Goal: Task Accomplishment & Management: Complete application form

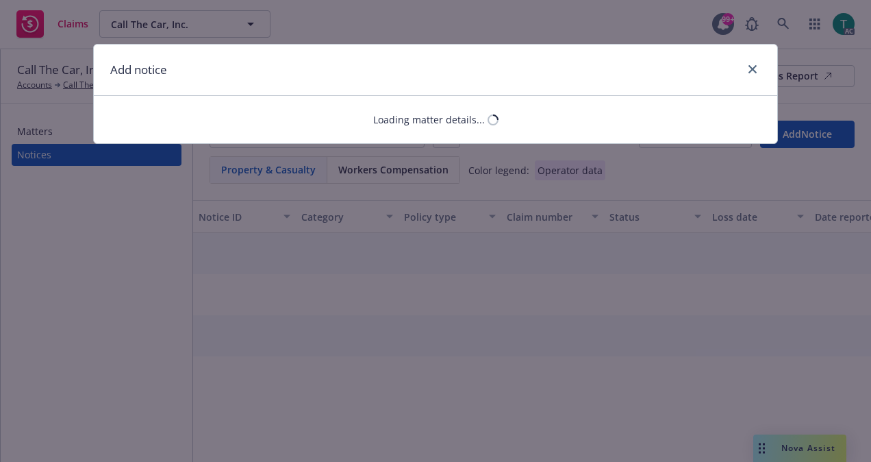
select select "GENERAL_LIABILITY"
select select "open"
select select "CLAIM"
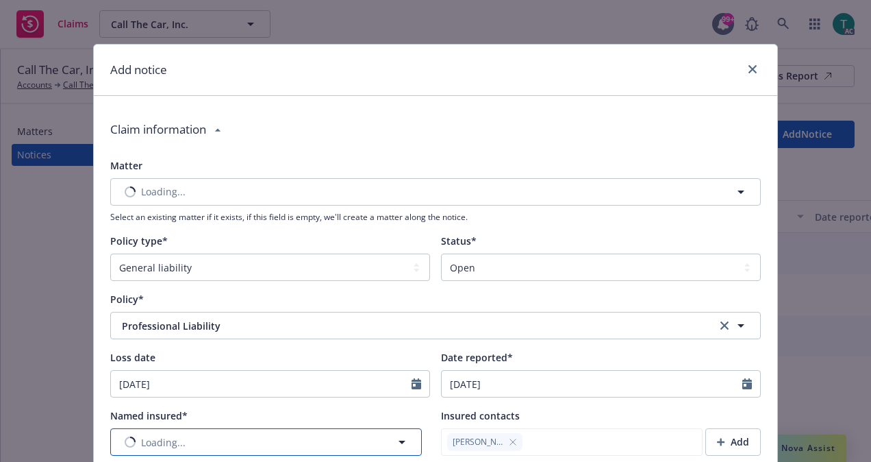
click at [238, 436] on button "Loading..." at bounding box center [266, 441] width 312 height 27
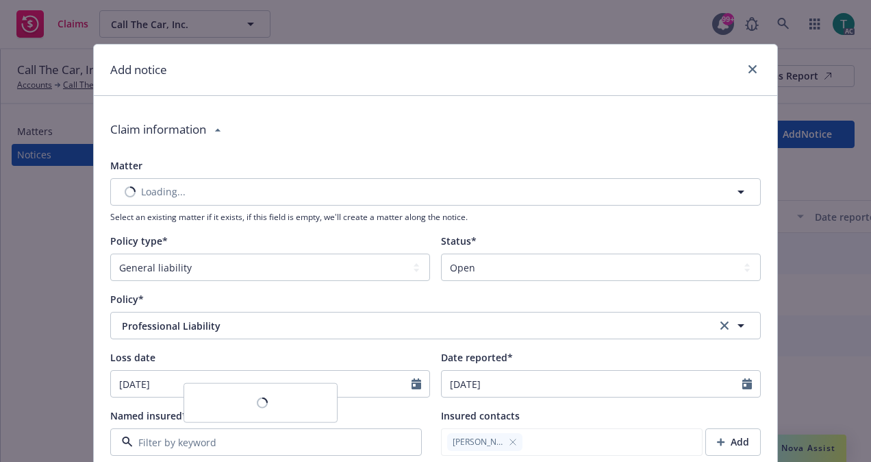
type input "c"
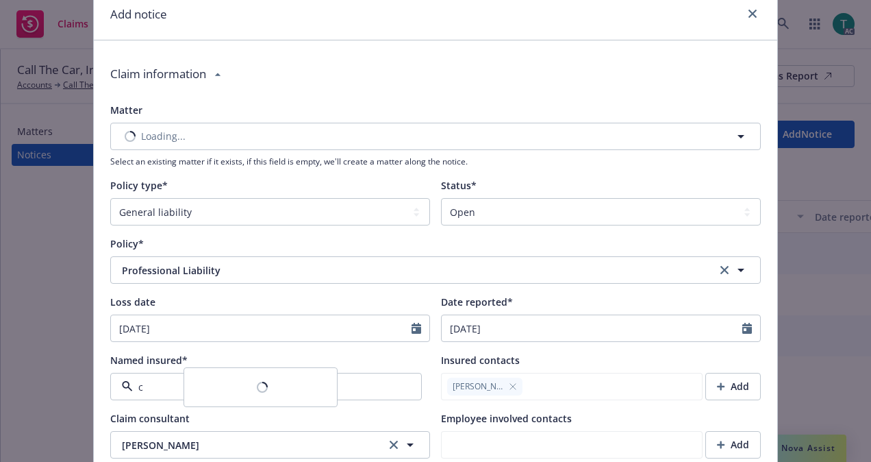
type textarea "x"
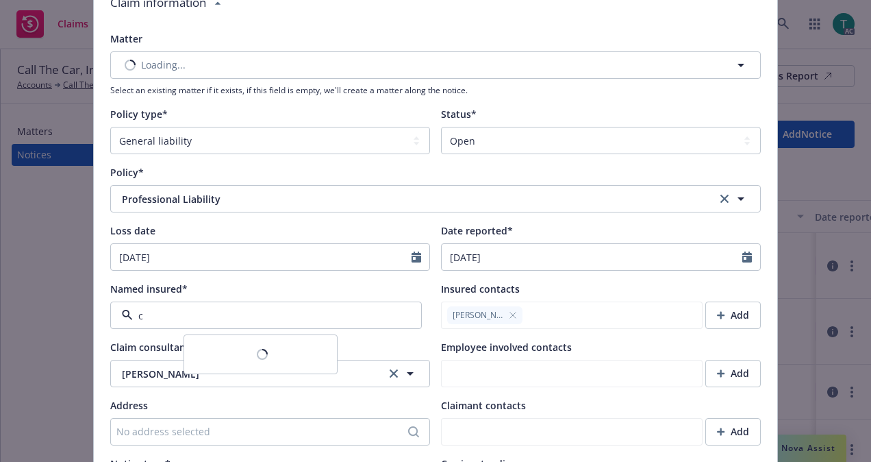
scroll to position [127, 0]
type input "call"
click at [254, 352] on div "Call-The-Car -" at bounding box center [225, 360] width 65 height 34
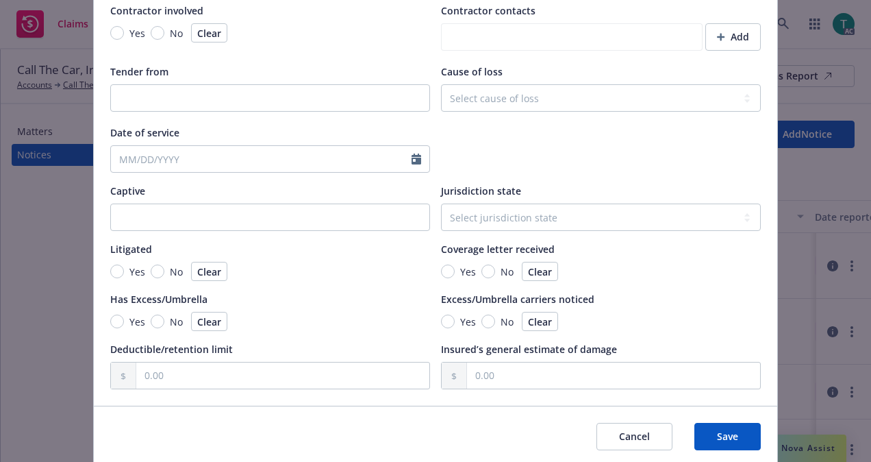
scroll to position [1361, 0]
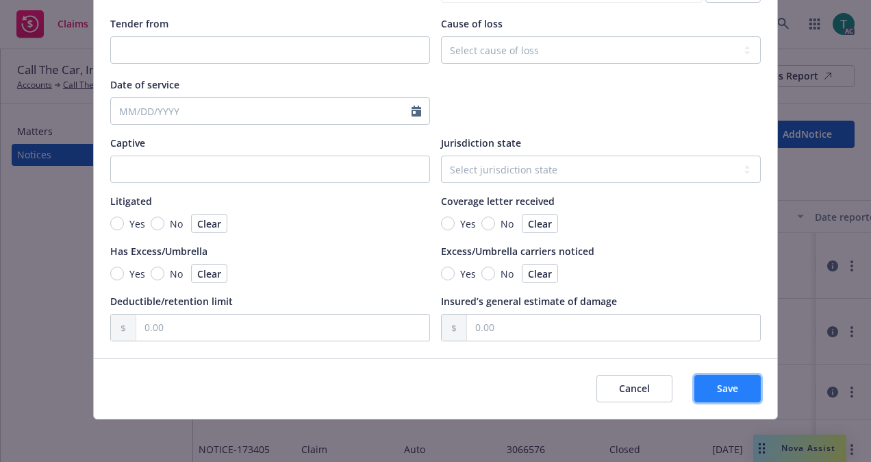
click at [734, 388] on button "Save" at bounding box center [728, 388] width 66 height 27
type textarea "x"
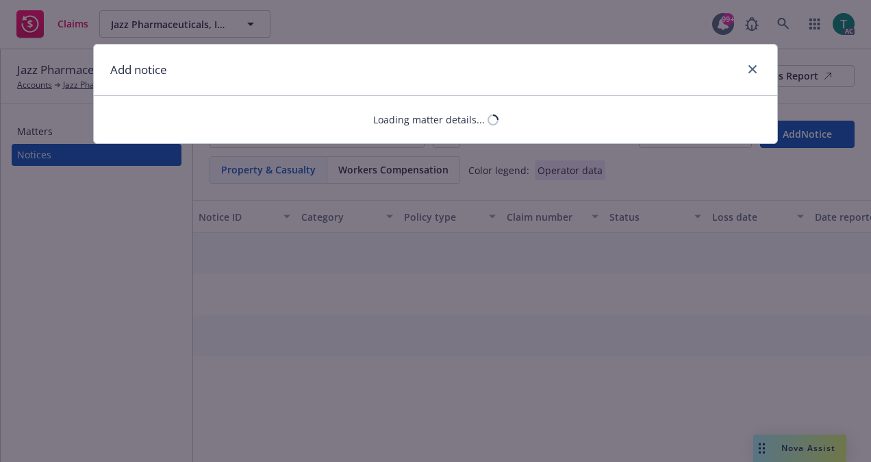
select select "AUTO"
select select "open"
select select "CLAIM"
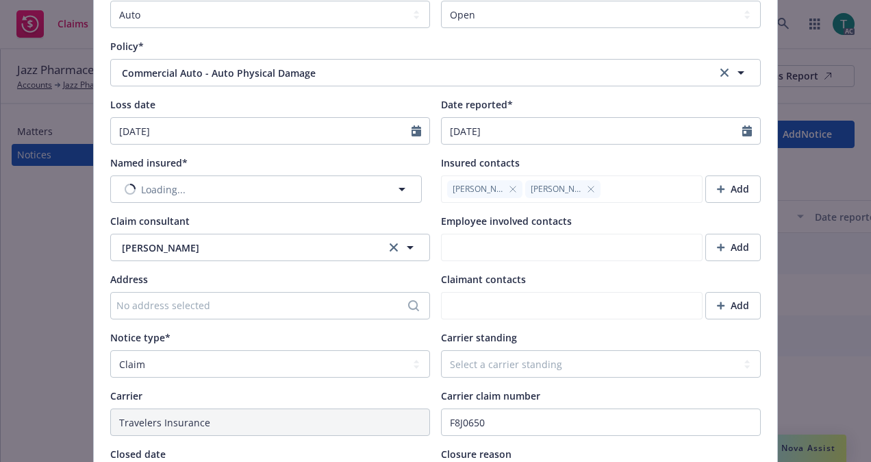
scroll to position [257, 0]
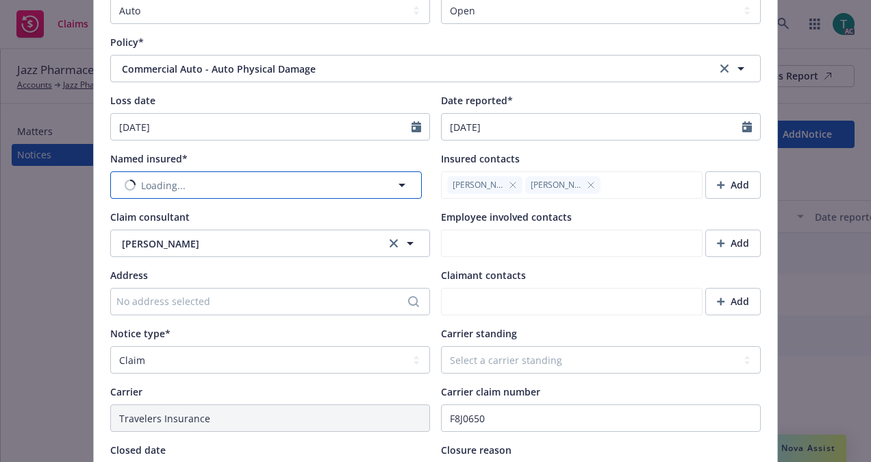
click at [177, 190] on span "Loading..." at bounding box center [163, 185] width 45 height 14
click at [223, 184] on input at bounding box center [263, 185] width 261 height 14
click at [206, 189] on input at bounding box center [263, 185] width 261 height 14
type input "jazz"
type textarea "x"
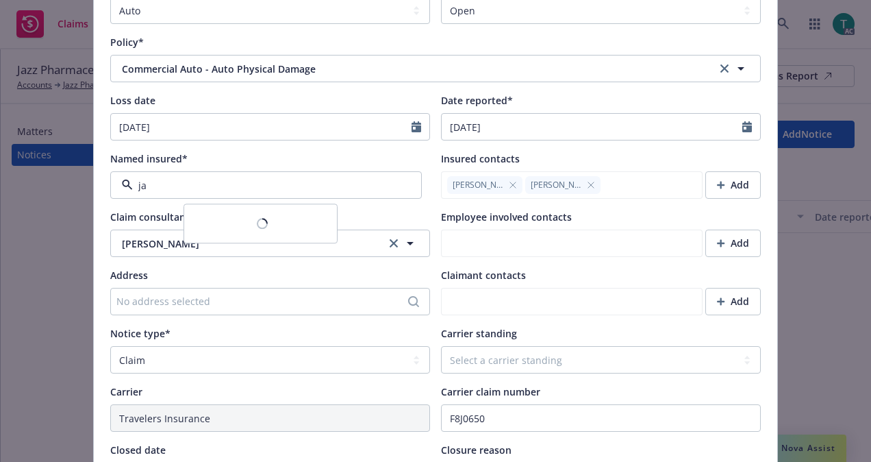
type input "j"
click at [396, 180] on div at bounding box center [266, 184] width 312 height 27
click at [232, 184] on input at bounding box center [263, 185] width 261 height 14
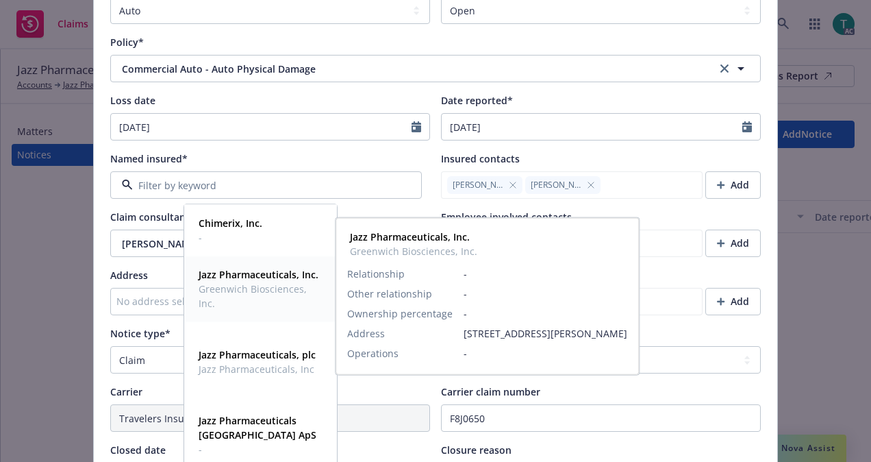
click at [284, 274] on strong "Jazz Pharmaceuticals, Inc." at bounding box center [259, 274] width 120 height 13
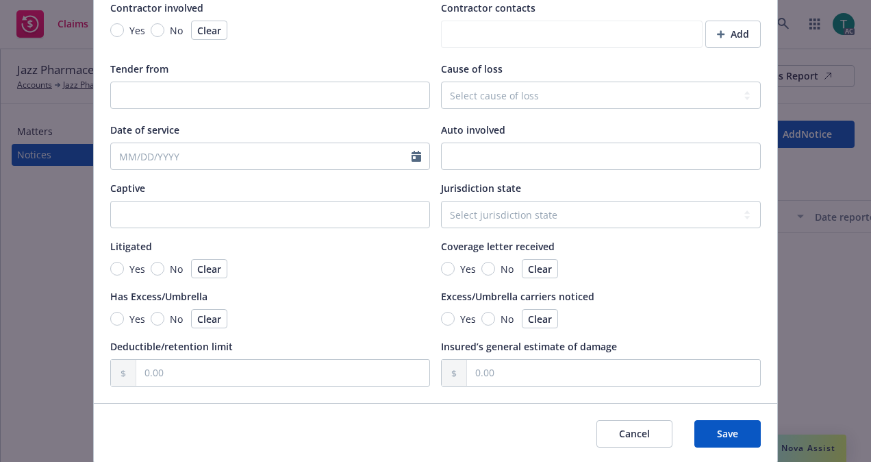
scroll to position [1303, 0]
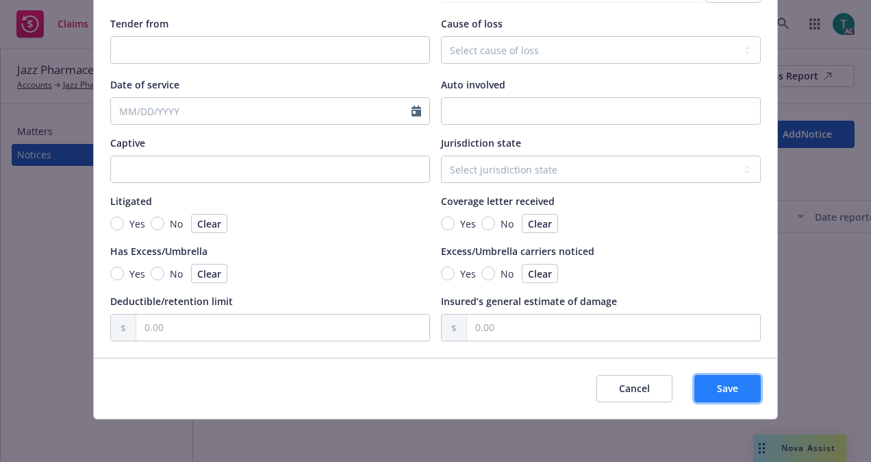
click at [725, 385] on span "Save" at bounding box center [727, 388] width 21 height 13
type textarea "x"
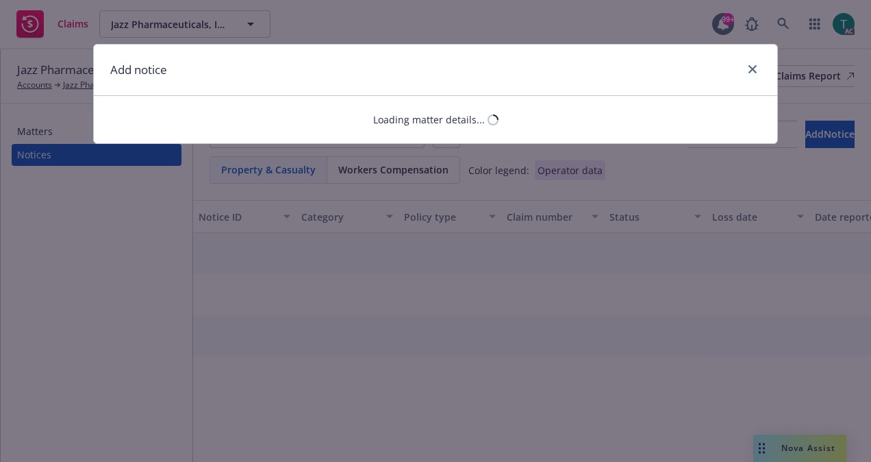
select select "AUTO"
select select "open"
select select "CLAIM"
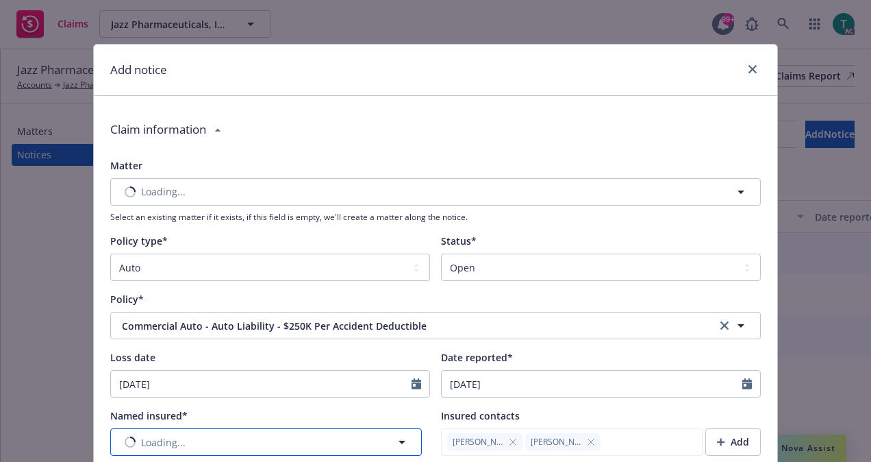
click at [205, 436] on button "Loading..." at bounding box center [266, 441] width 312 height 27
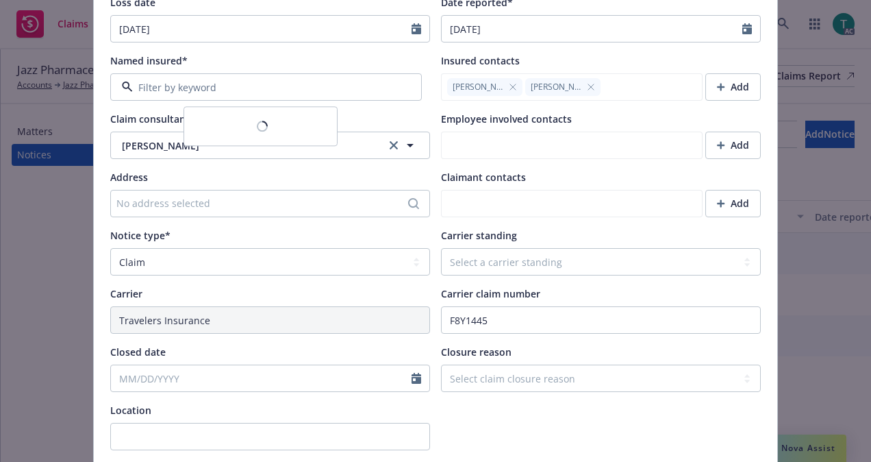
scroll to position [354, 0]
click at [216, 88] on input at bounding box center [263, 88] width 261 height 14
type input "Jazz"
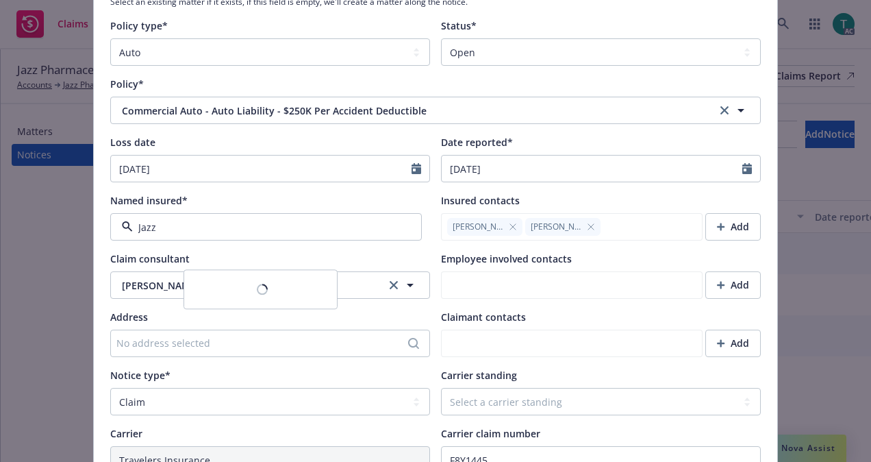
scroll to position [178, 0]
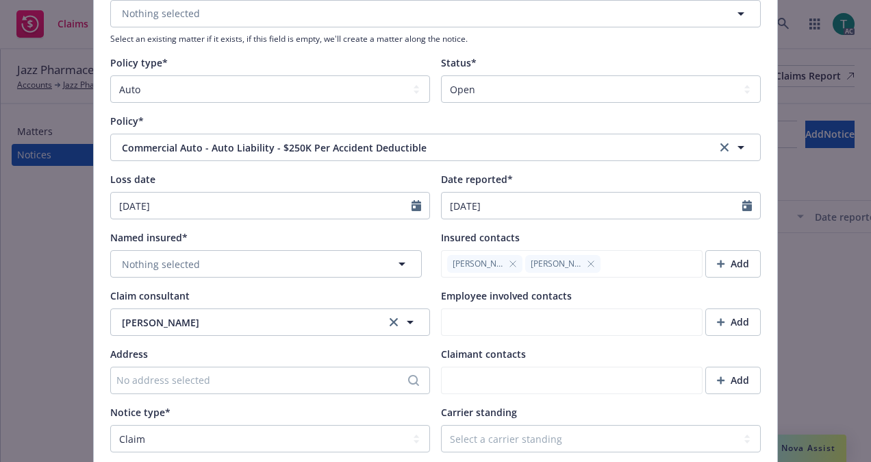
type textarea "x"
click at [342, 265] on button "Nothing selected" at bounding box center [266, 263] width 312 height 27
click at [270, 349] on strong "Jazz Pharmaceuticals, Inc." at bounding box center [259, 353] width 120 height 13
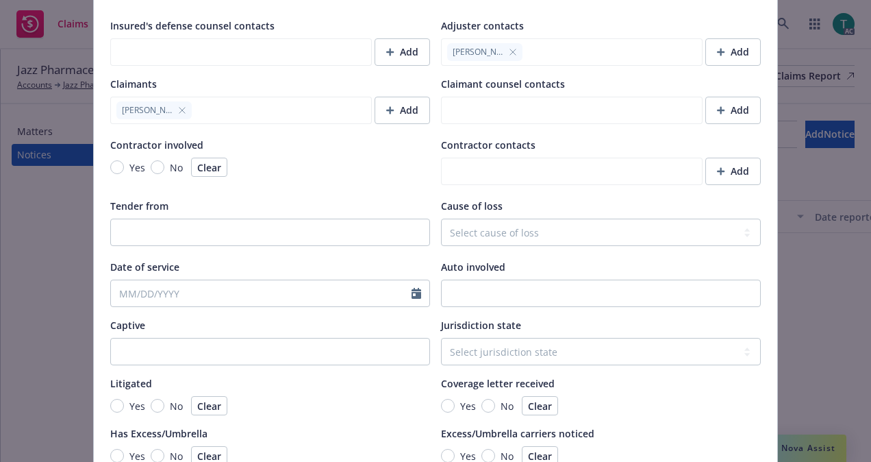
scroll to position [1303, 0]
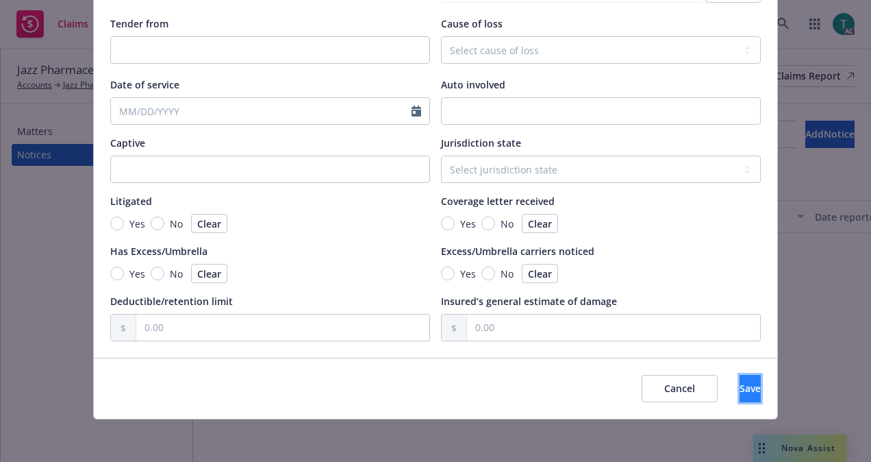
click at [740, 382] on button "Save" at bounding box center [750, 388] width 21 height 27
click at [740, 388] on button "Save" at bounding box center [750, 388] width 21 height 27
click at [740, 382] on span "Save" at bounding box center [750, 388] width 21 height 13
type textarea "x"
